Goal: Check status: Check status

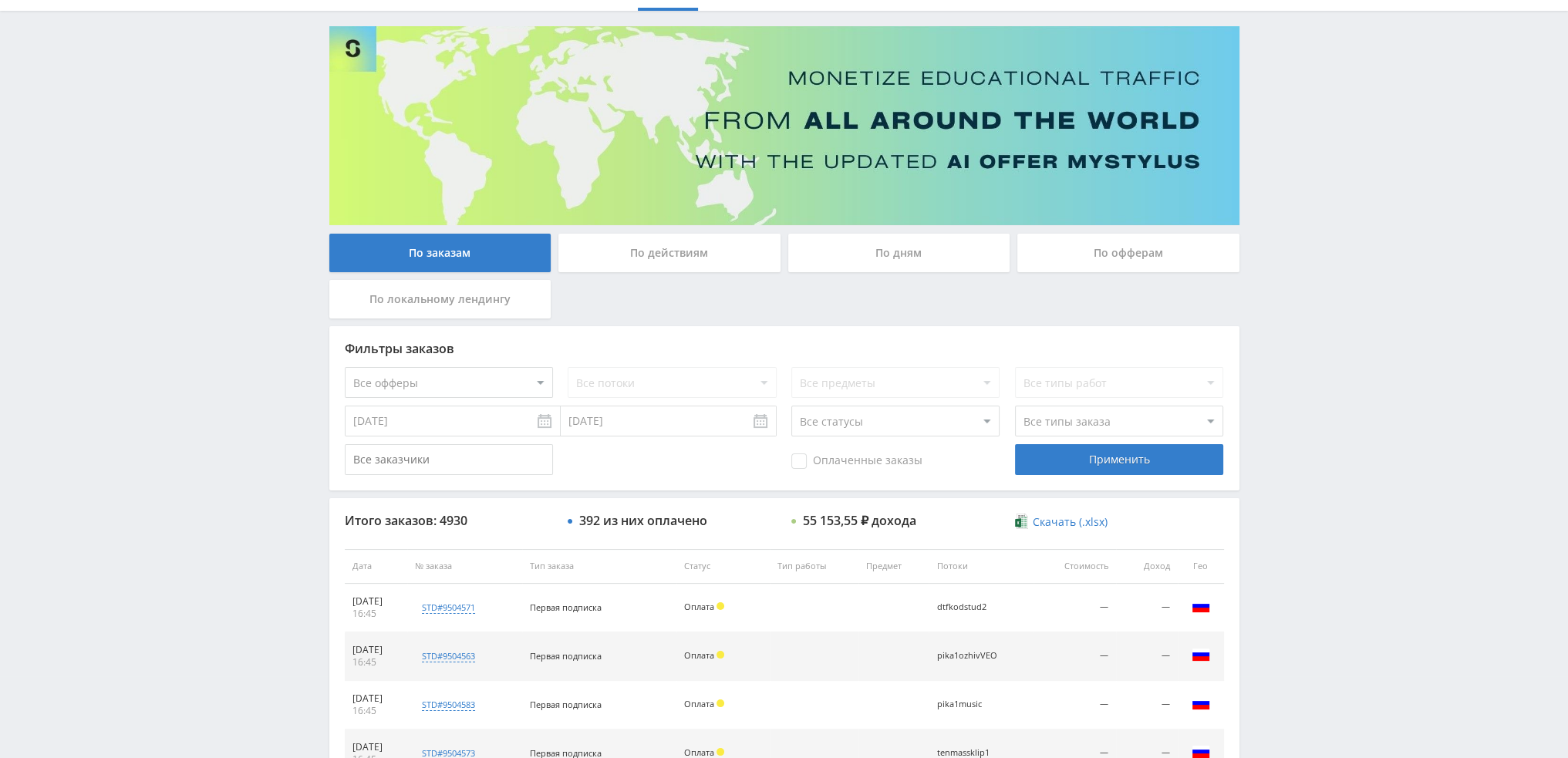
scroll to position [71, 0]
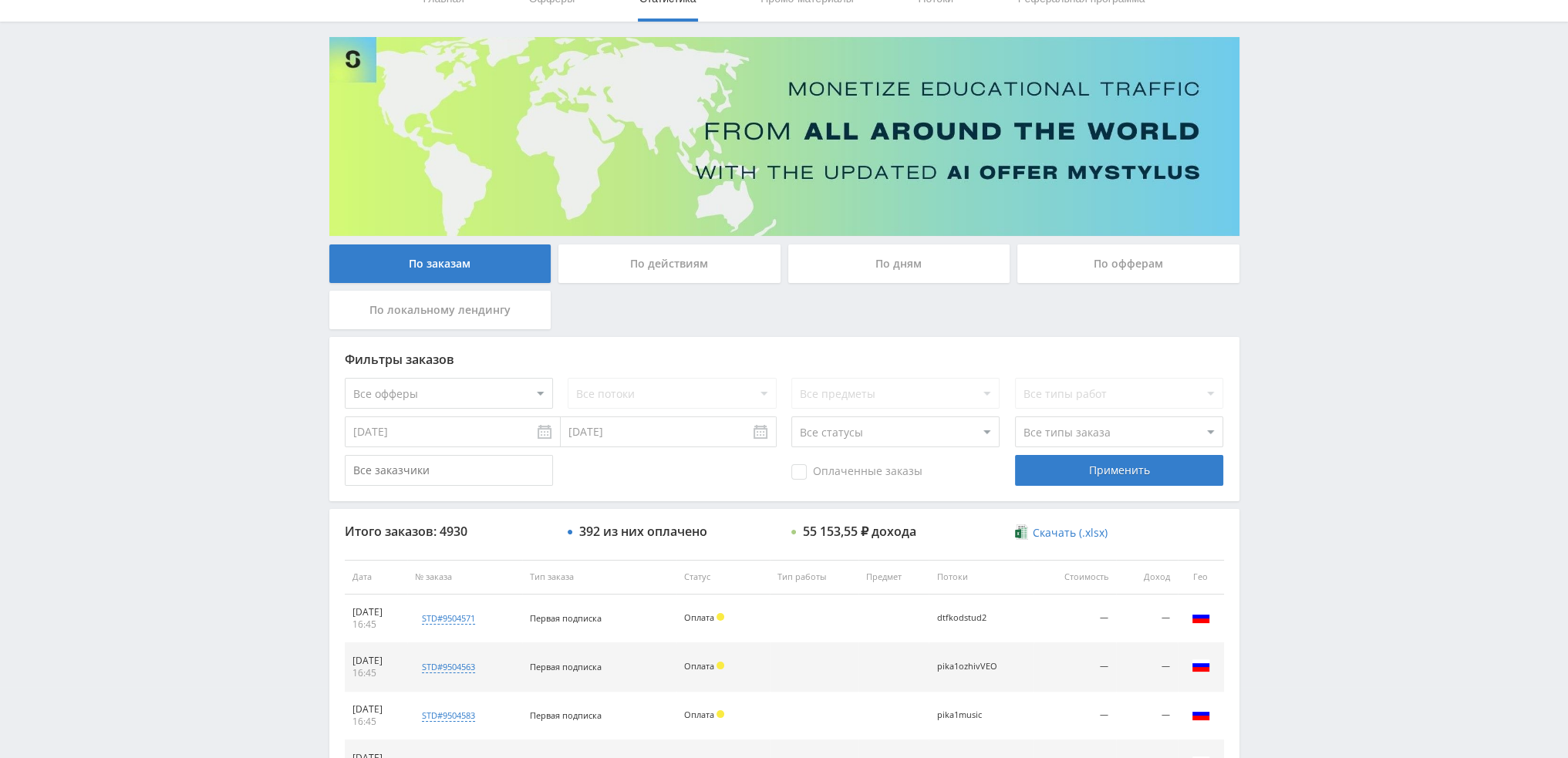
click at [889, 275] on div "По дням" at bounding box center [898, 263] width 222 height 39
click at [0, 0] on input "По дням" at bounding box center [0, 0] width 0 height 0
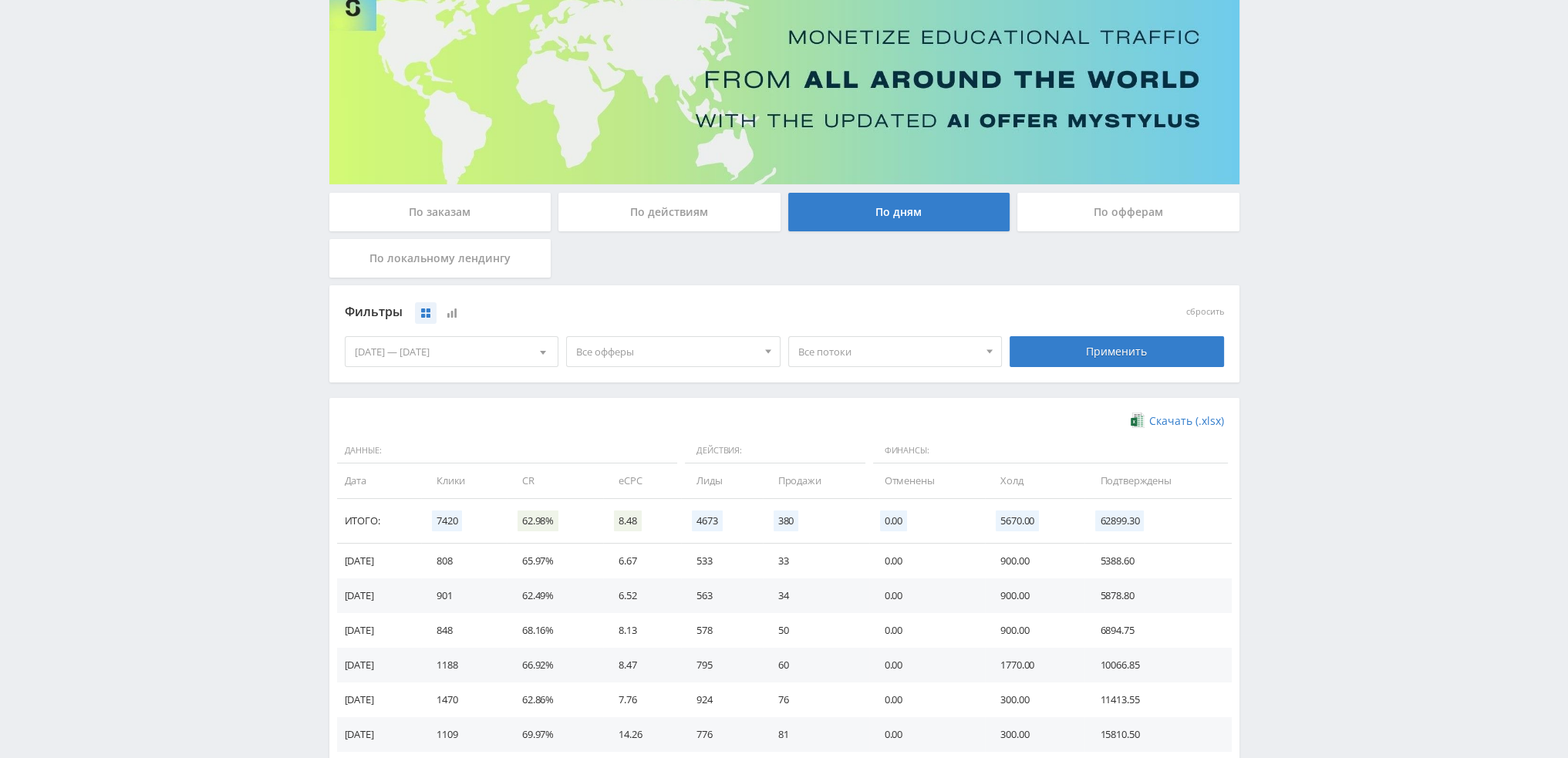
scroll to position [154, 0]
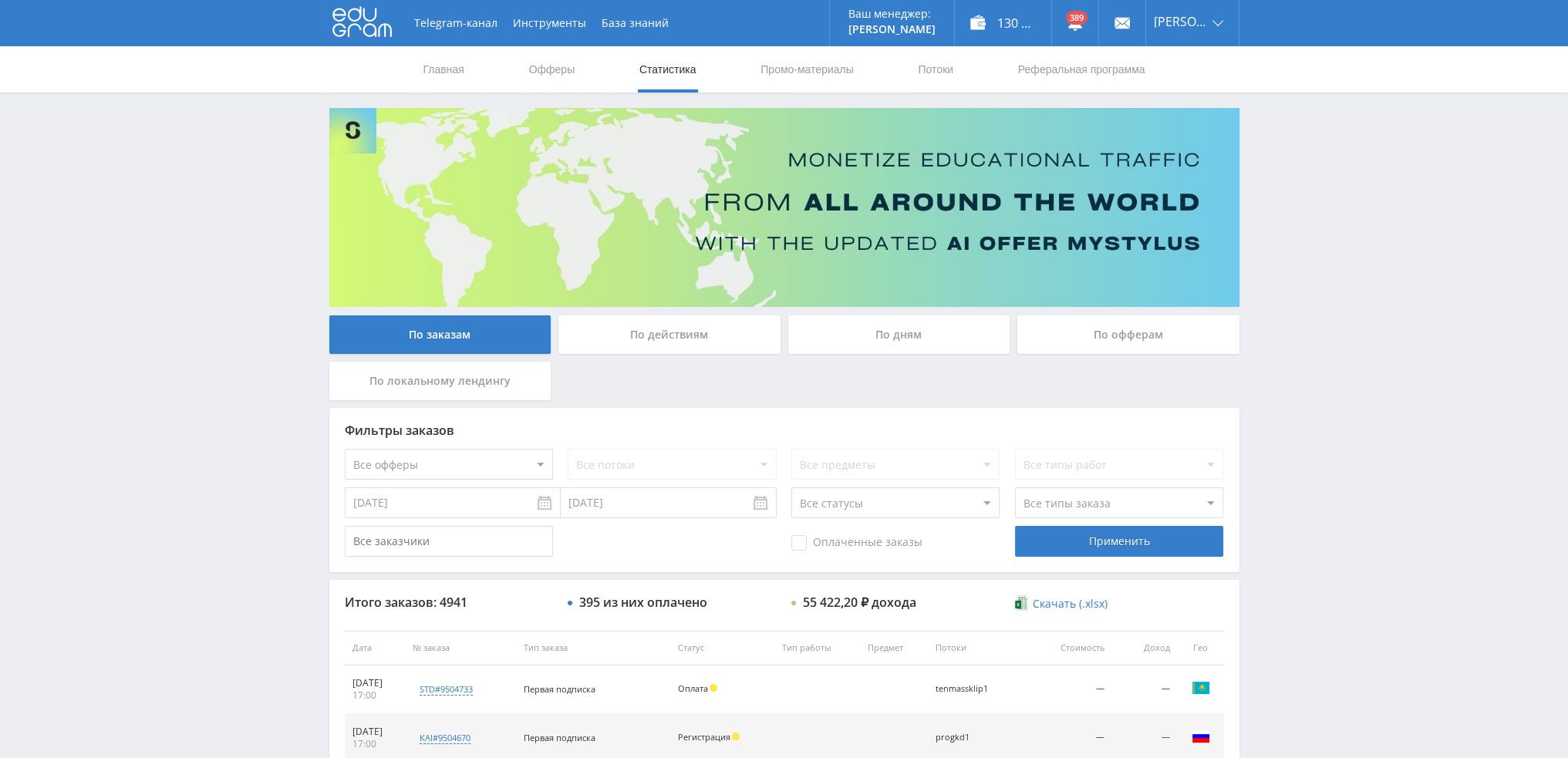
click at [883, 337] on div "По дням" at bounding box center [898, 335] width 222 height 39
click at [0, 0] on input "По дням" at bounding box center [0, 0] width 0 height 0
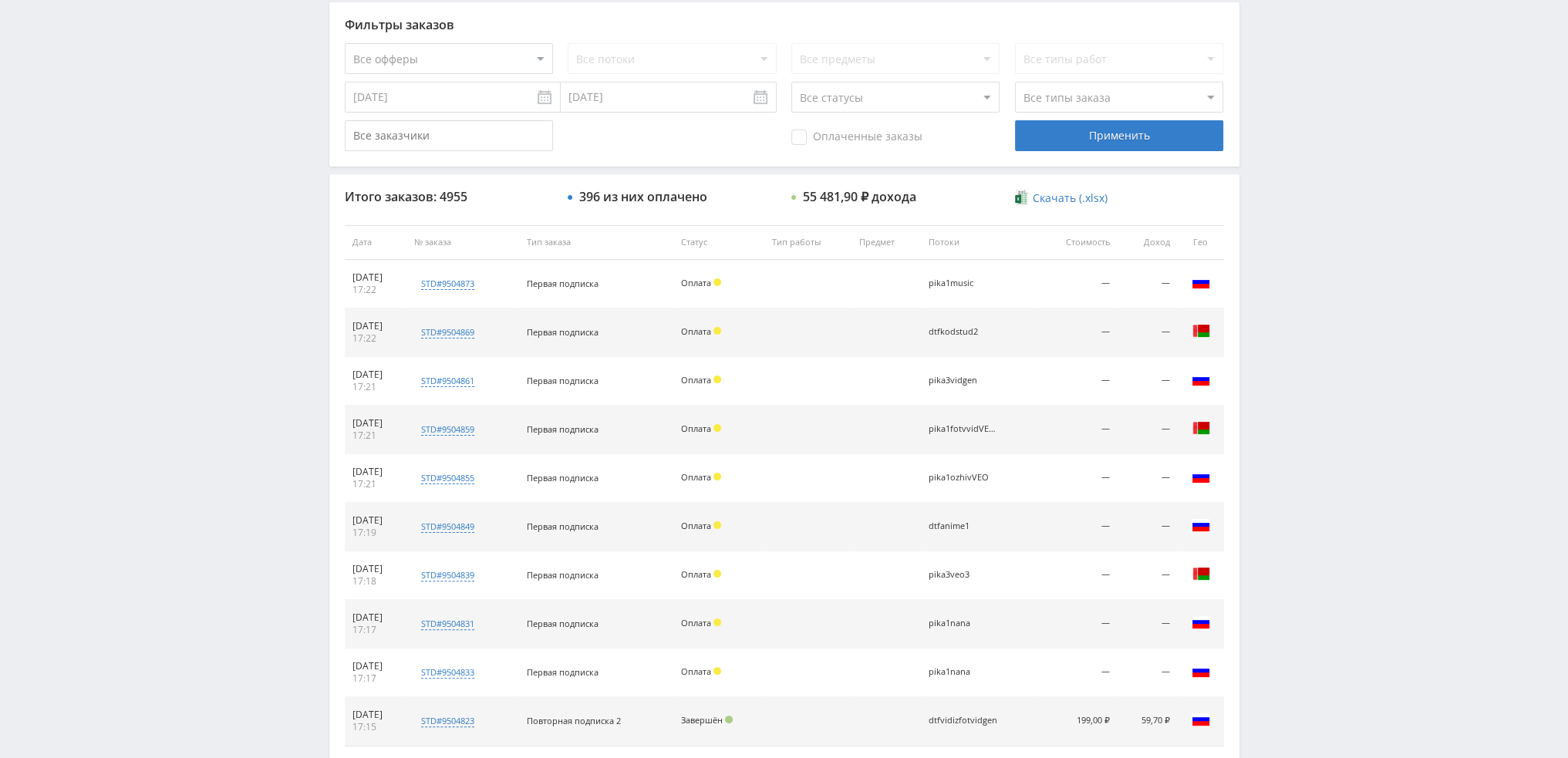
scroll to position [148, 0]
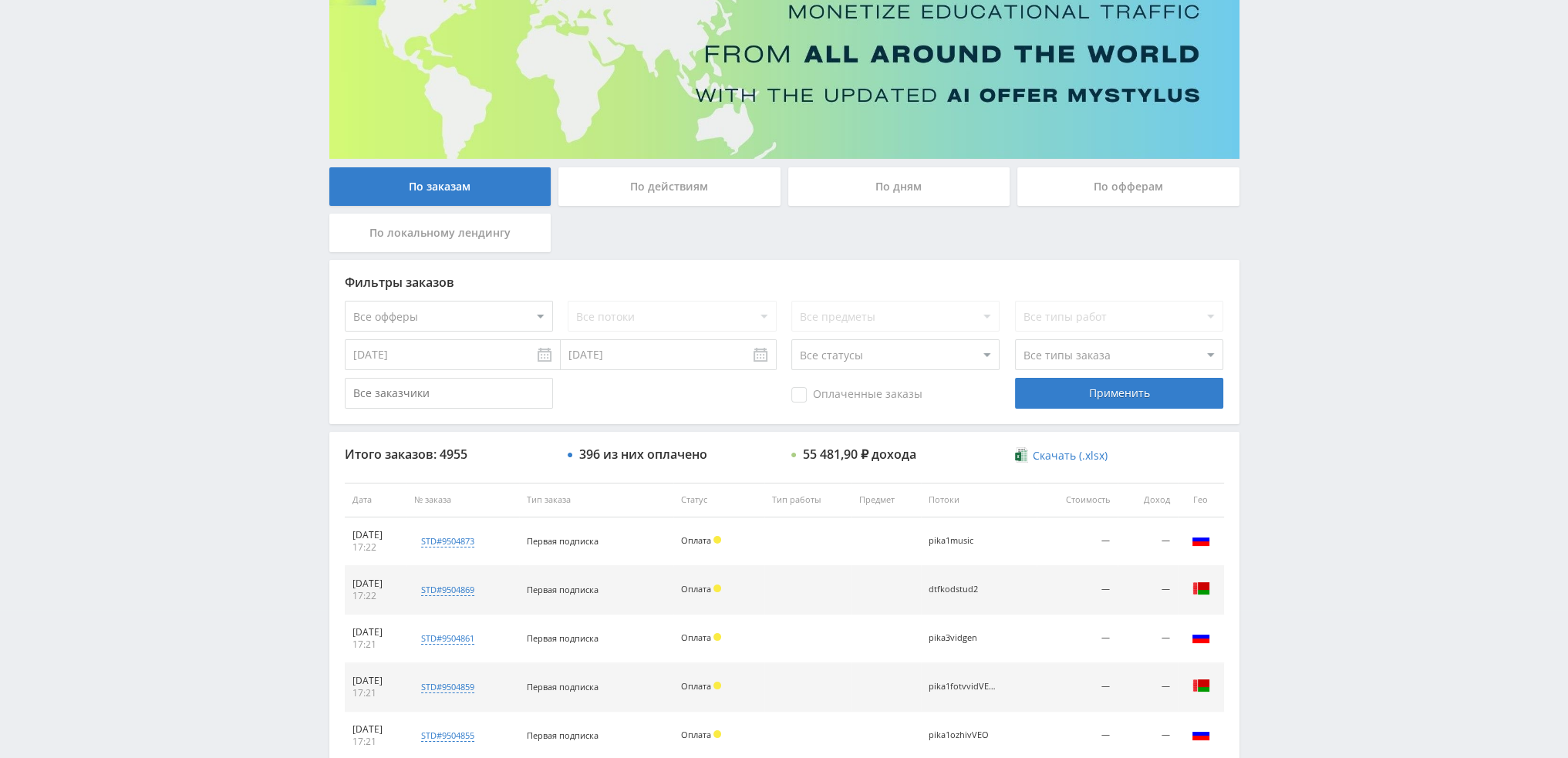
click at [888, 164] on div "По заказам По действиям По дням По офферам По локальному лендингу Фильтры заказ…" at bounding box center [784, 510] width 925 height 1101
click at [890, 176] on div "По дням" at bounding box center [898, 186] width 222 height 39
click at [0, 0] on input "По дням" at bounding box center [0, 0] width 0 height 0
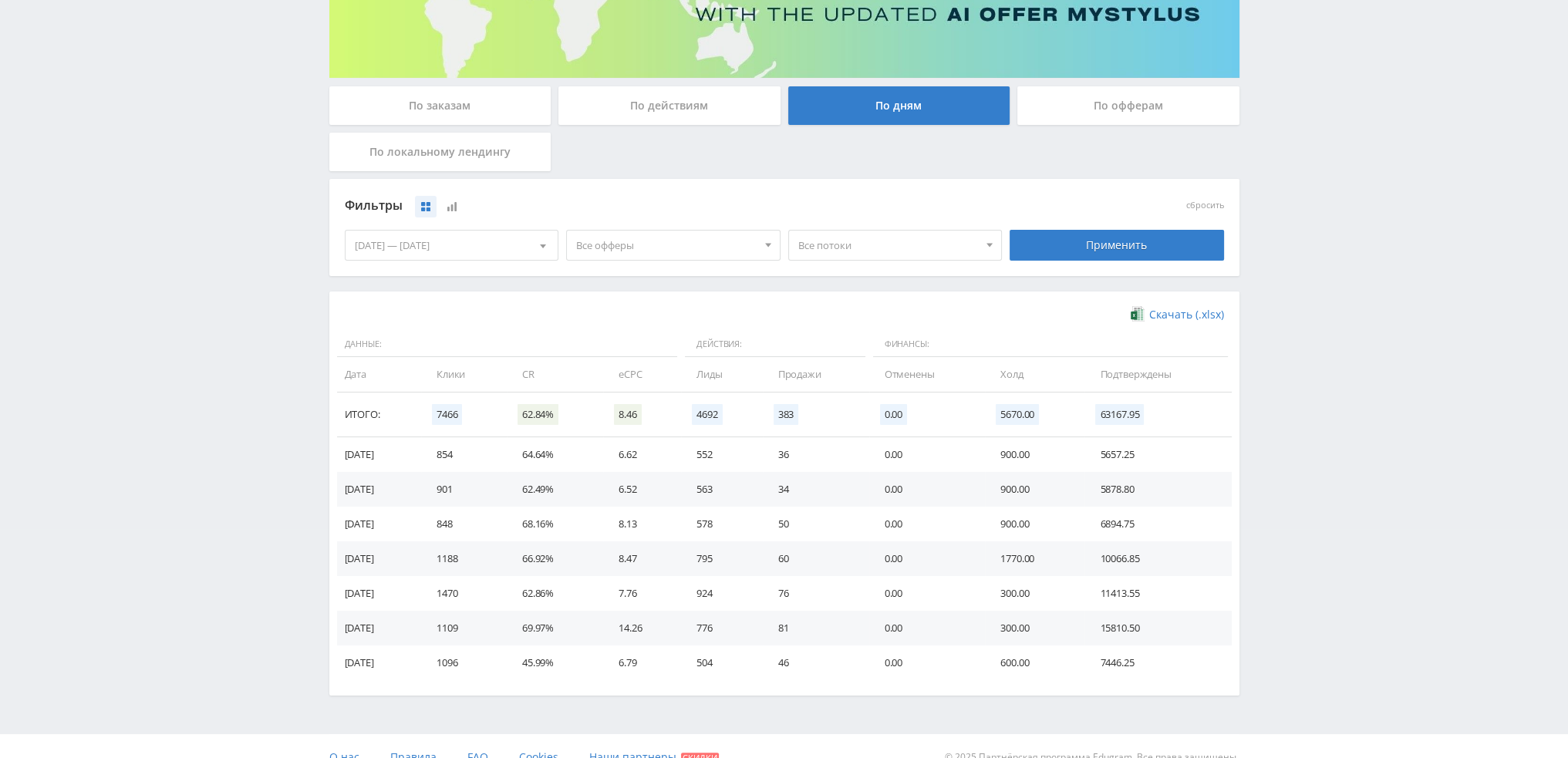
scroll to position [232, 0]
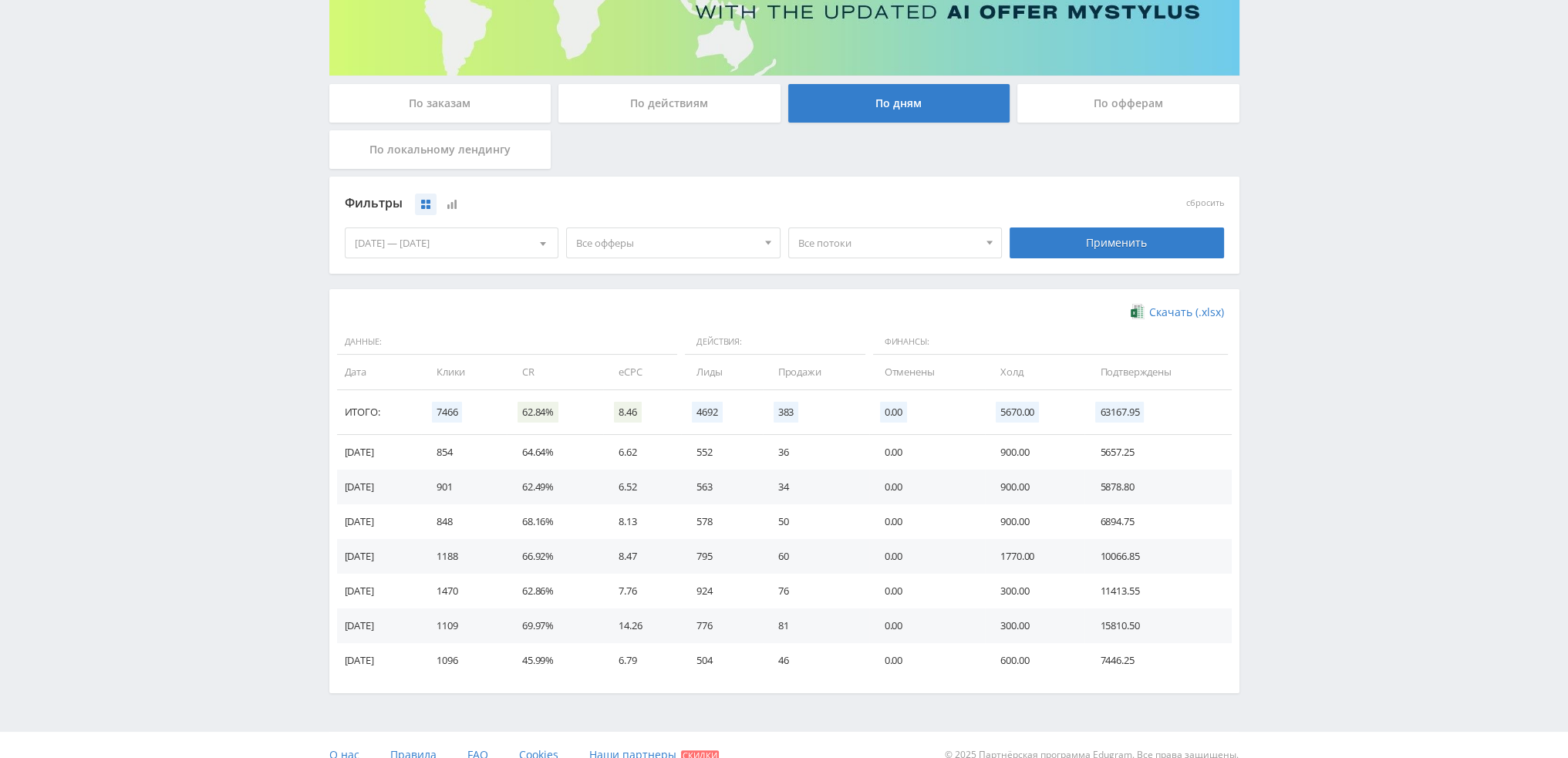
click at [740, 246] on span "Все офферы" at bounding box center [666, 242] width 181 height 29
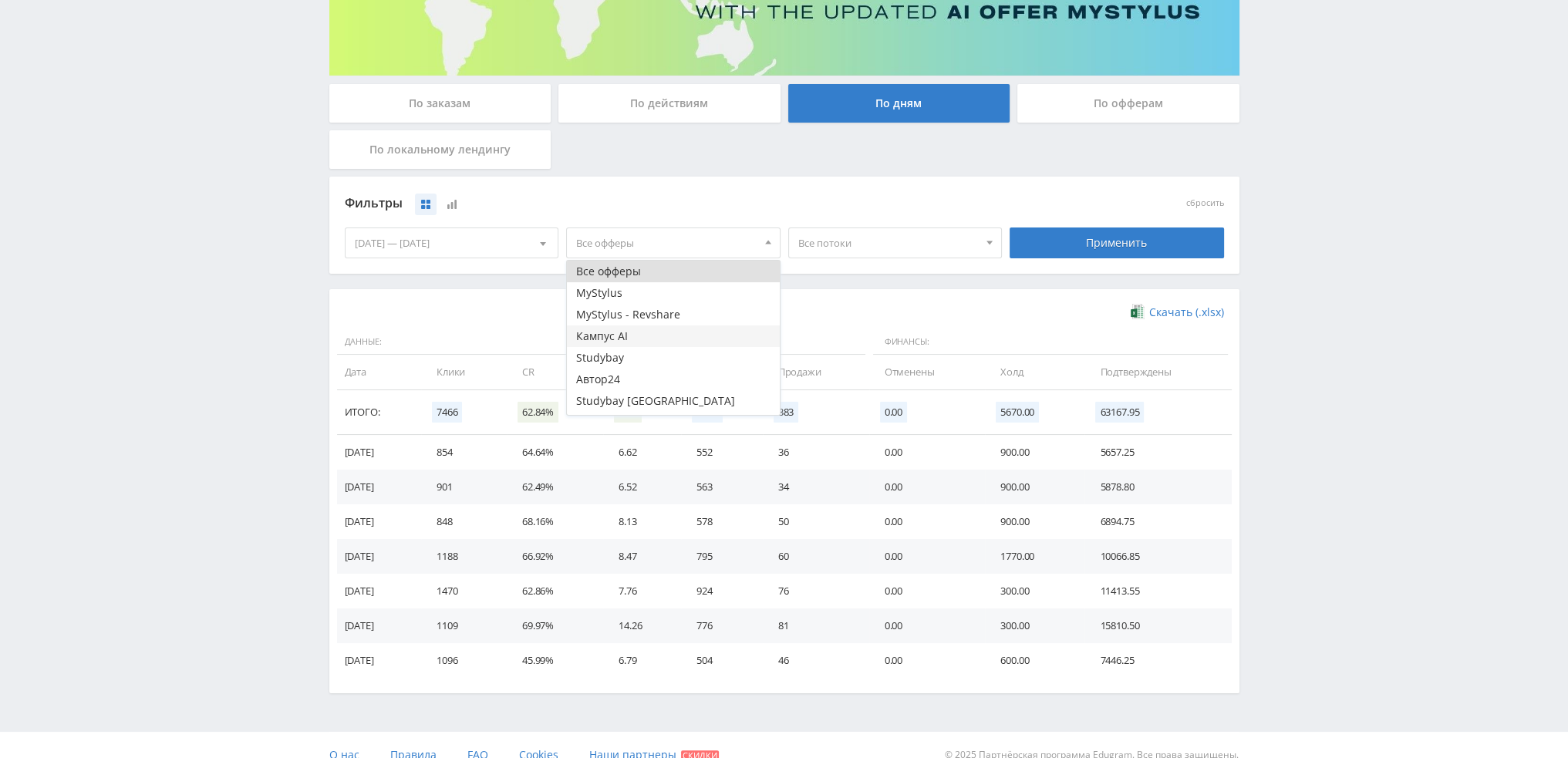
click at [657, 335] on button "Кампус AI" at bounding box center [672, 336] width 213 height 22
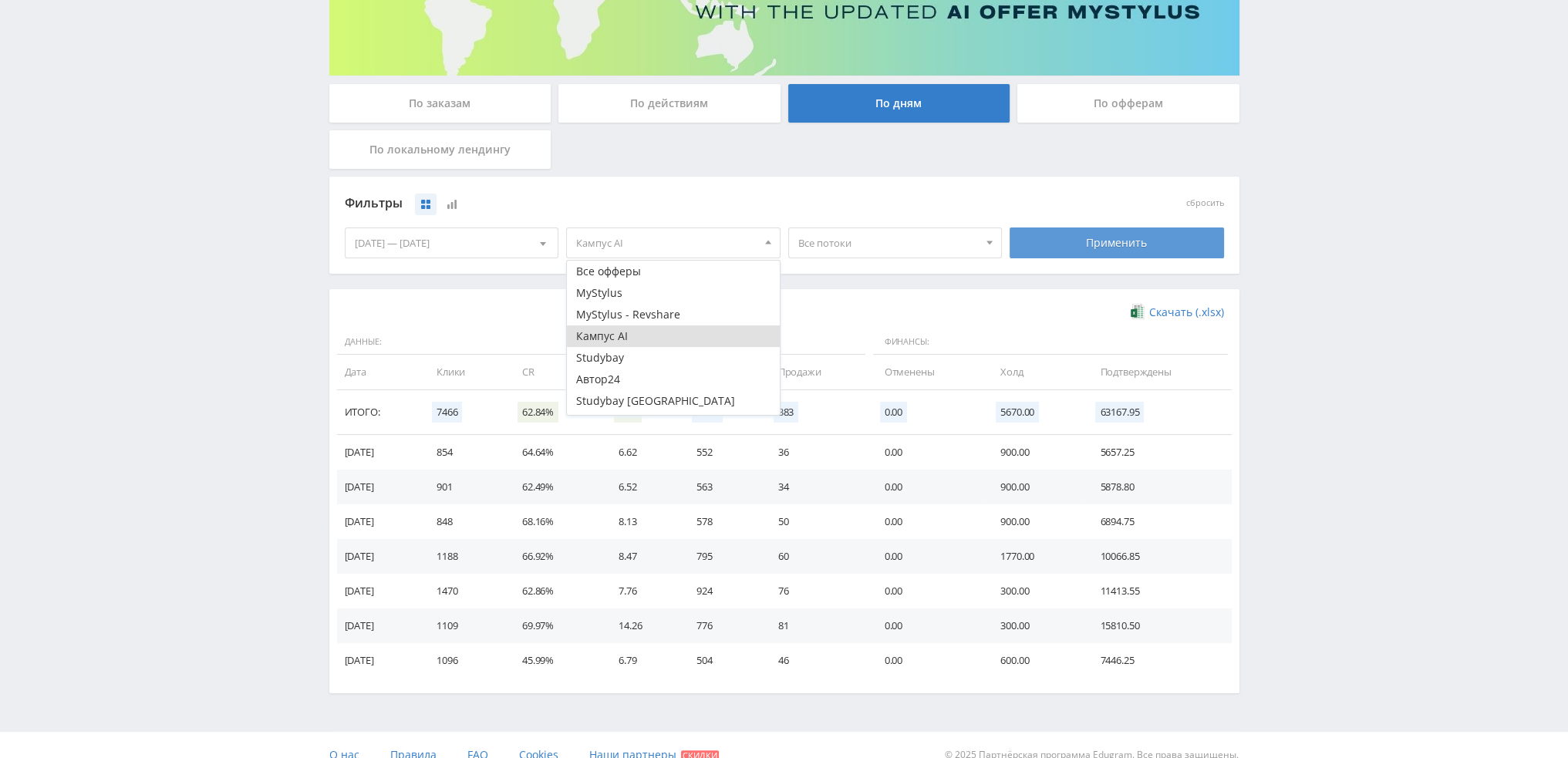
click at [1075, 239] on div "Применить" at bounding box center [1116, 243] width 215 height 31
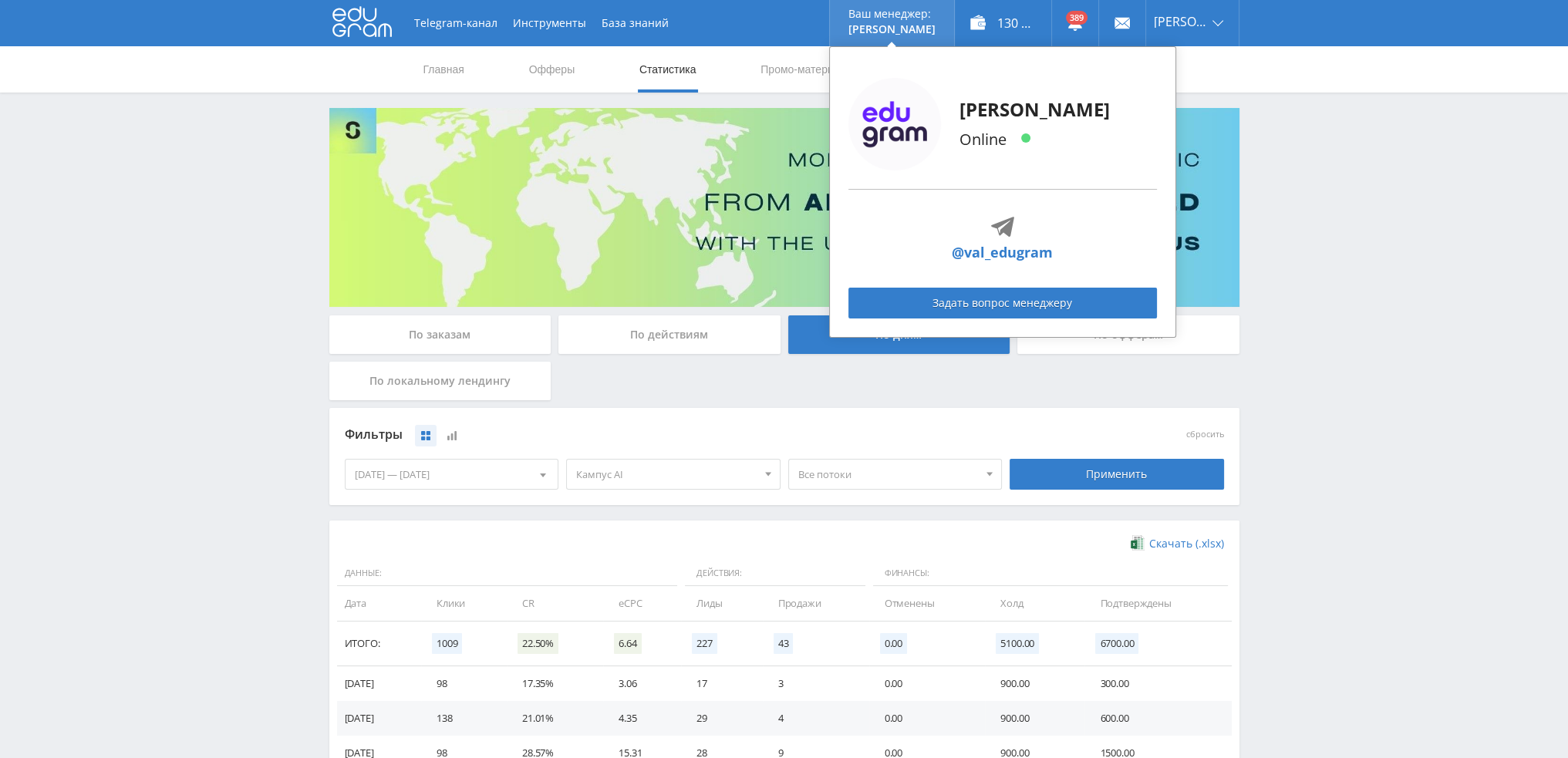
scroll to position [0, 0]
